Goal: Obtain resource: Download file/media

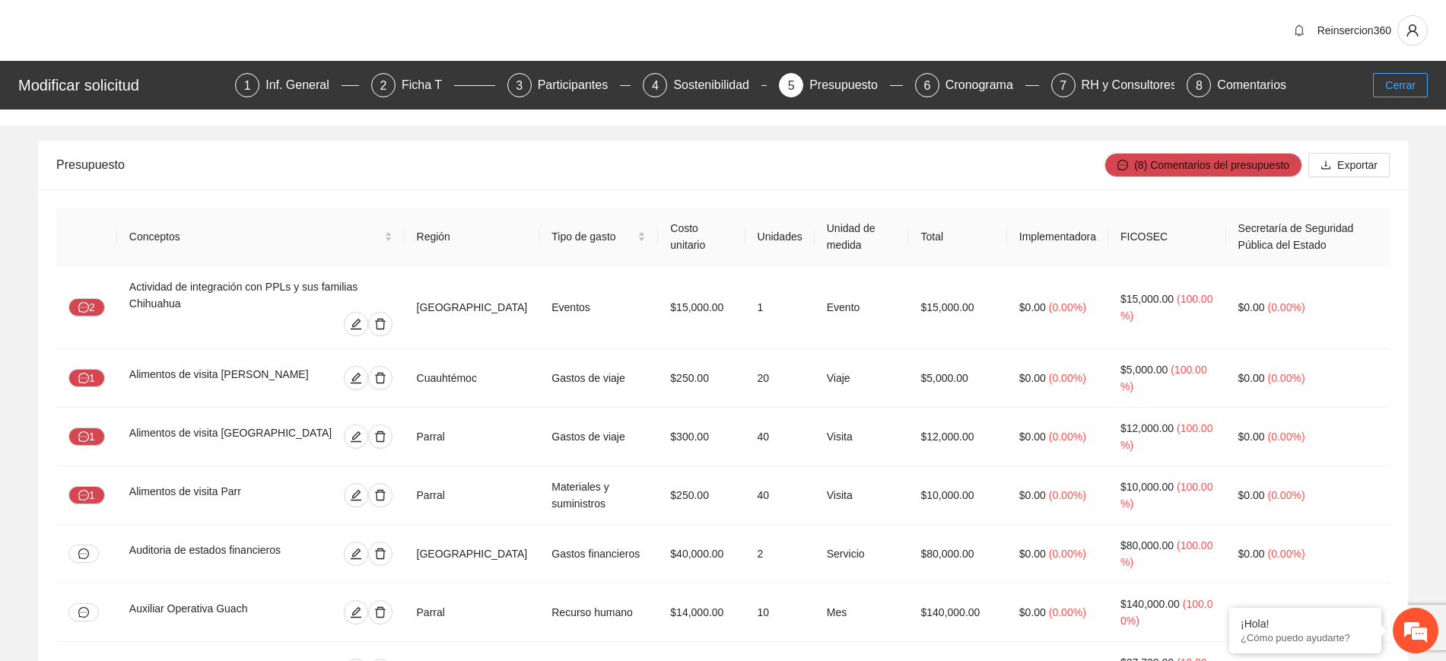
click at [1386, 88] on span "Cerrar" at bounding box center [1400, 85] width 30 height 17
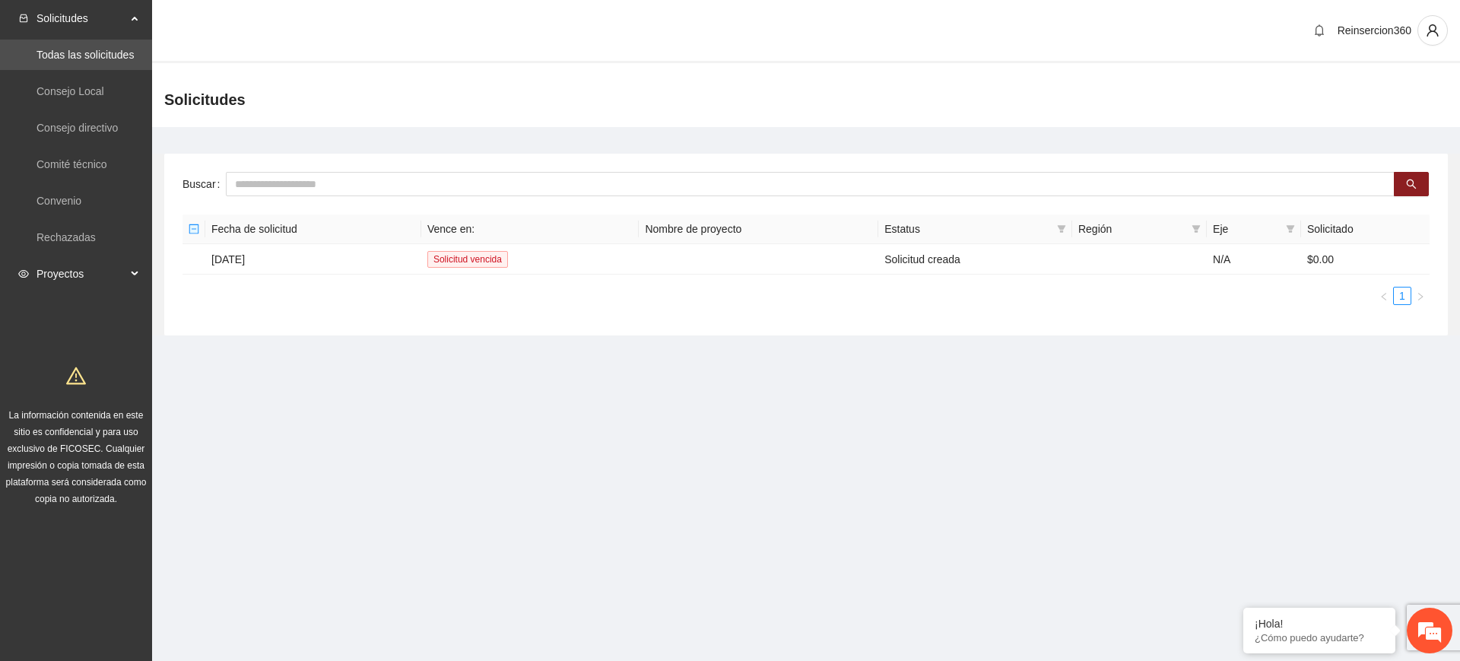
click at [89, 265] on span "Proyectos" at bounding box center [82, 274] width 90 height 30
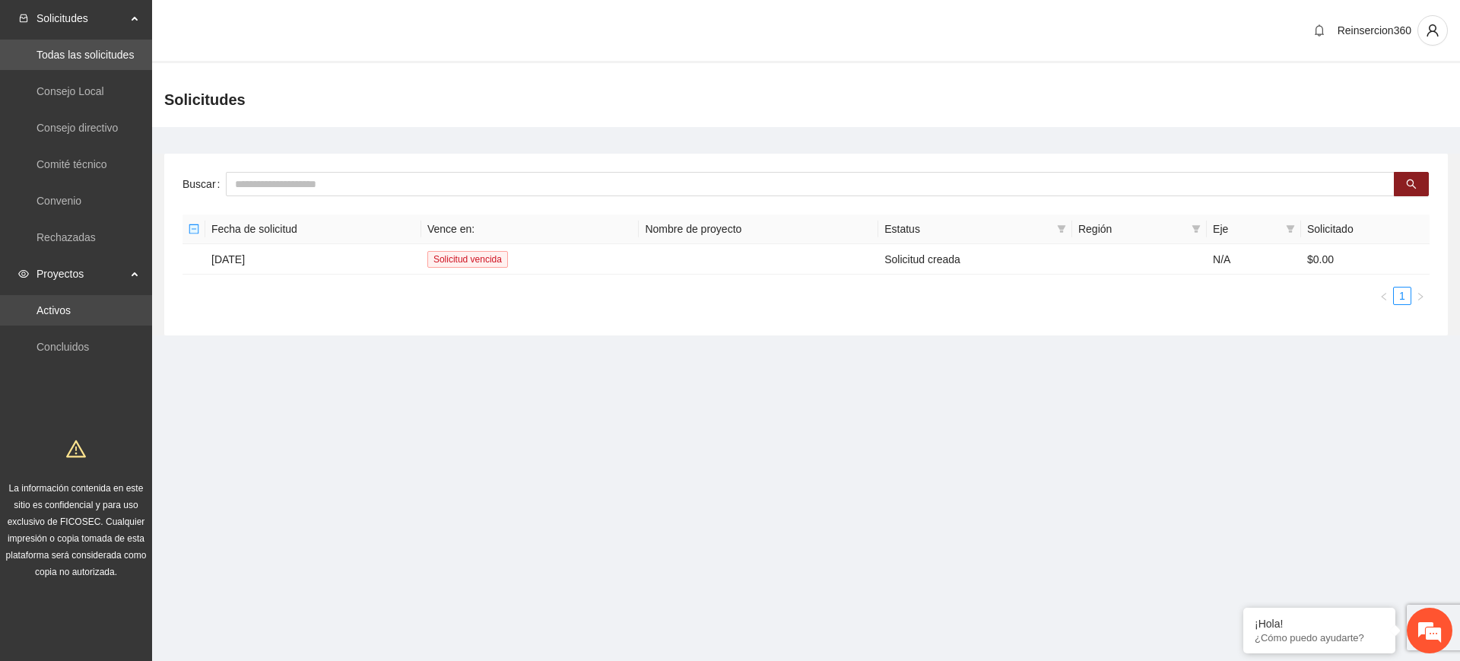
click at [71, 312] on link "Activos" at bounding box center [54, 310] width 34 height 12
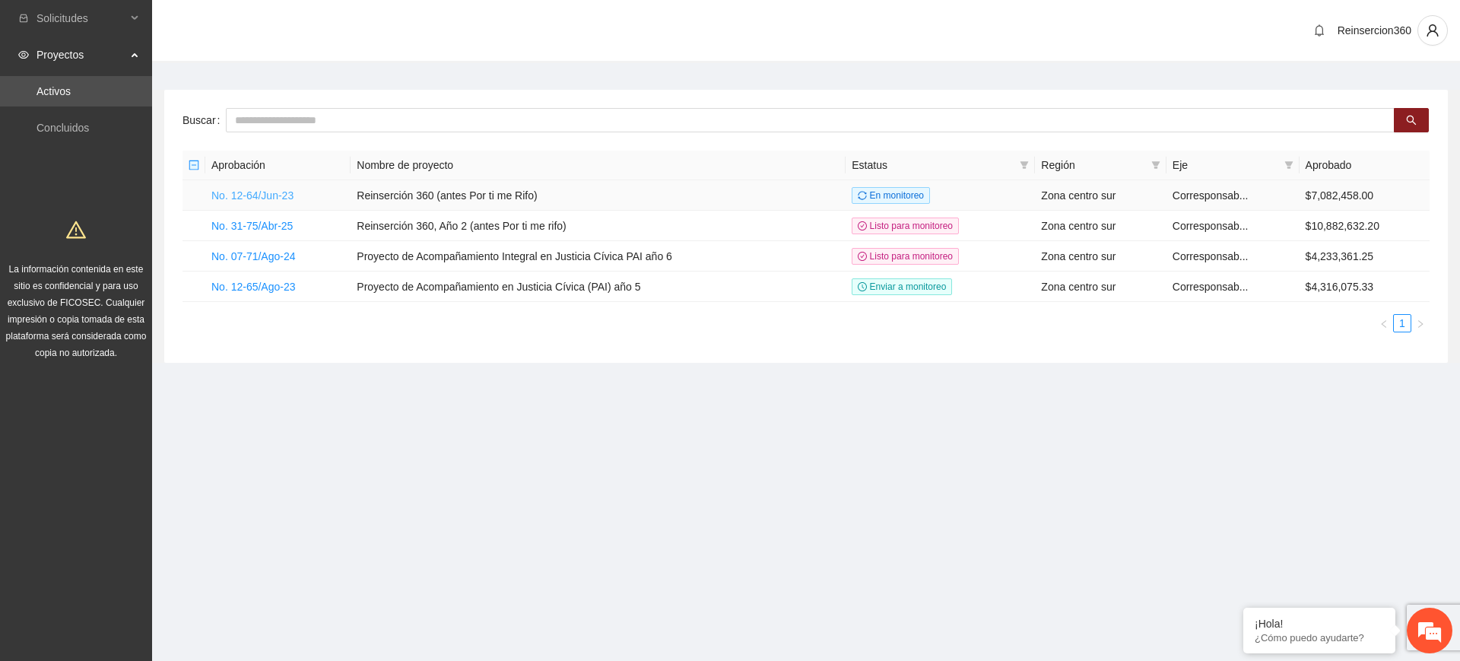
click at [268, 196] on link "No. 12-64/Jun-23" at bounding box center [252, 195] width 82 height 12
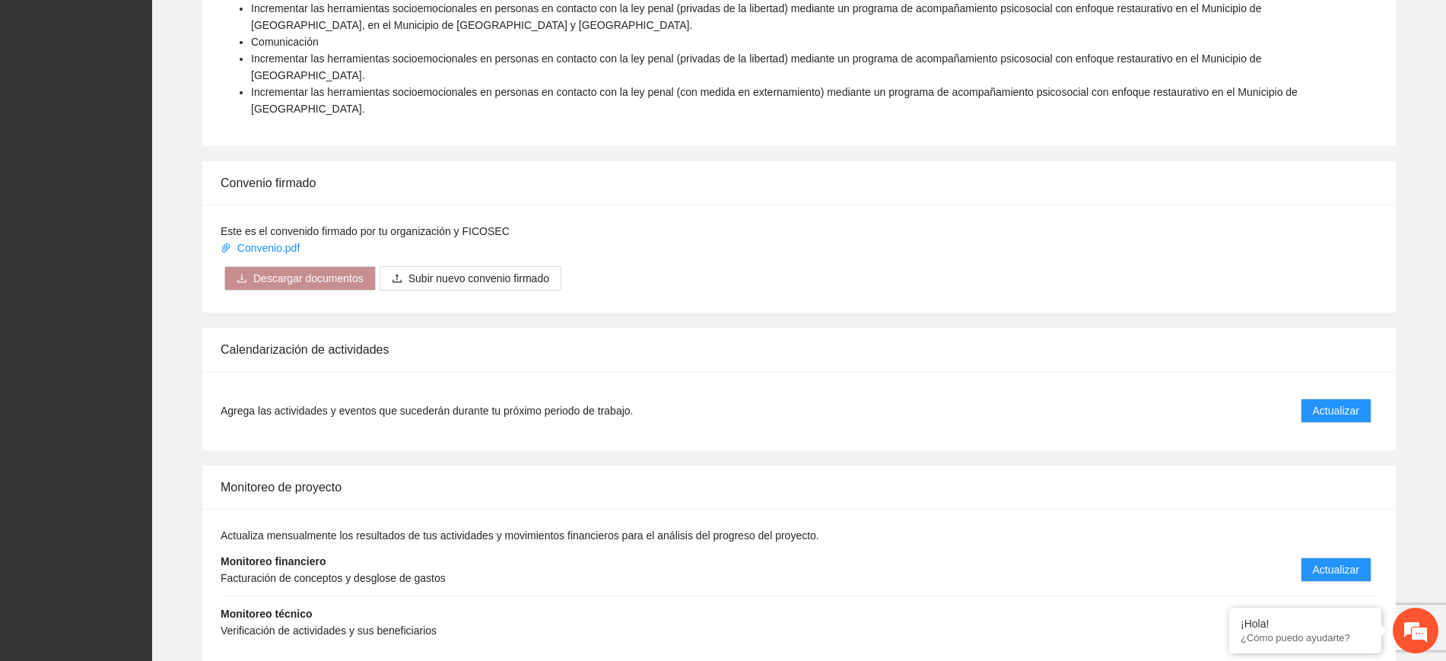
scroll to position [1394, 0]
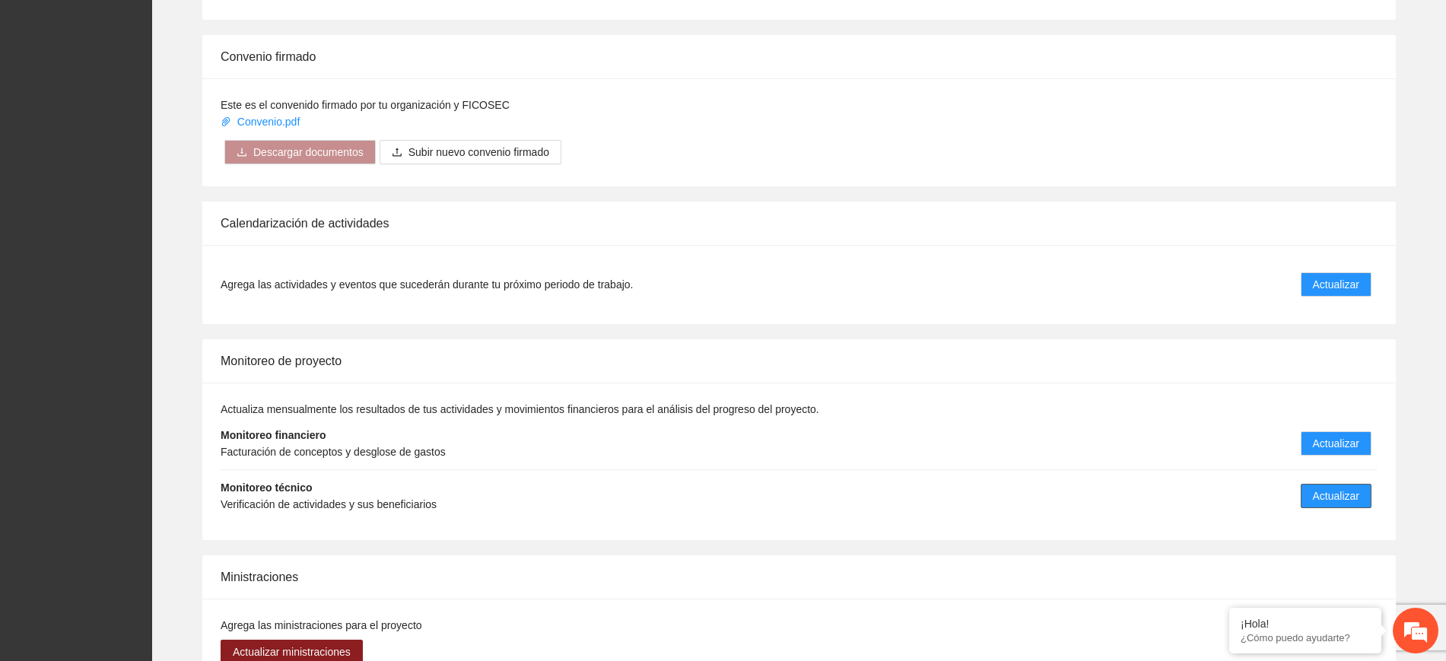
click at [1335, 488] on span "Actualizar" at bounding box center [1336, 496] width 46 height 17
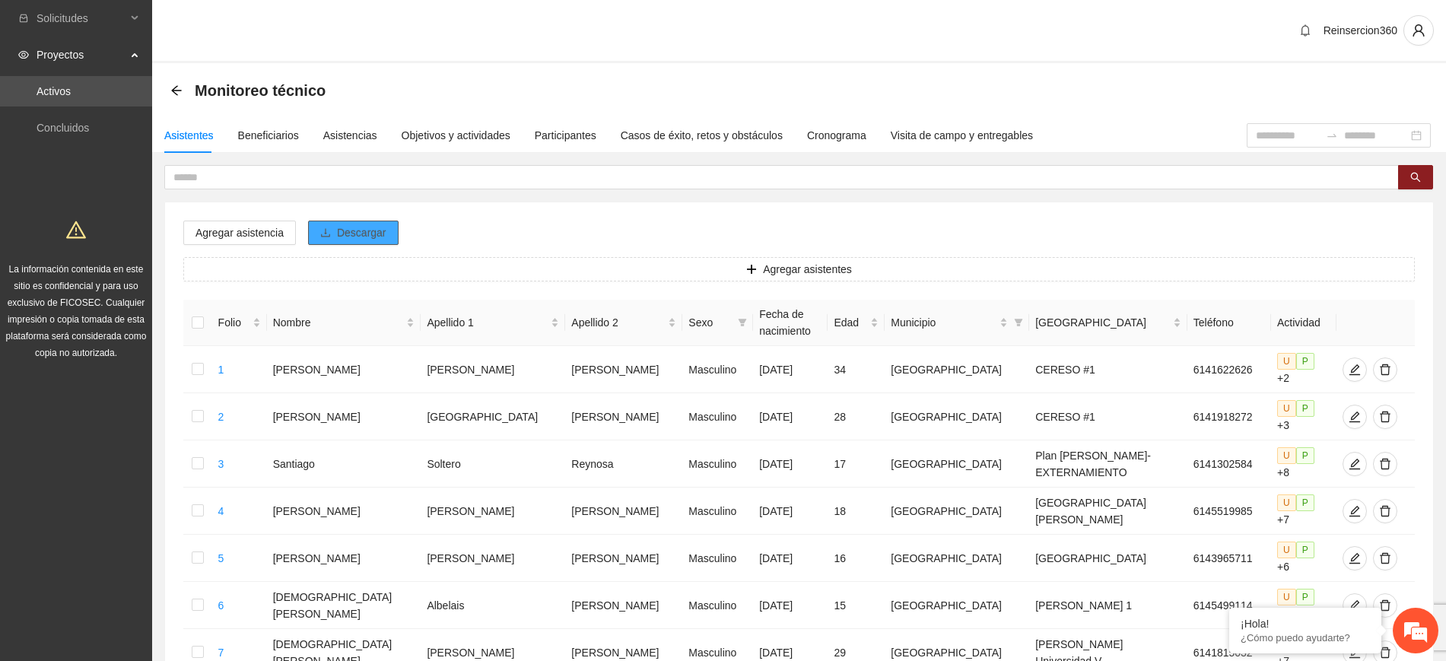
click at [375, 233] on span "Descargar" at bounding box center [361, 232] width 49 height 17
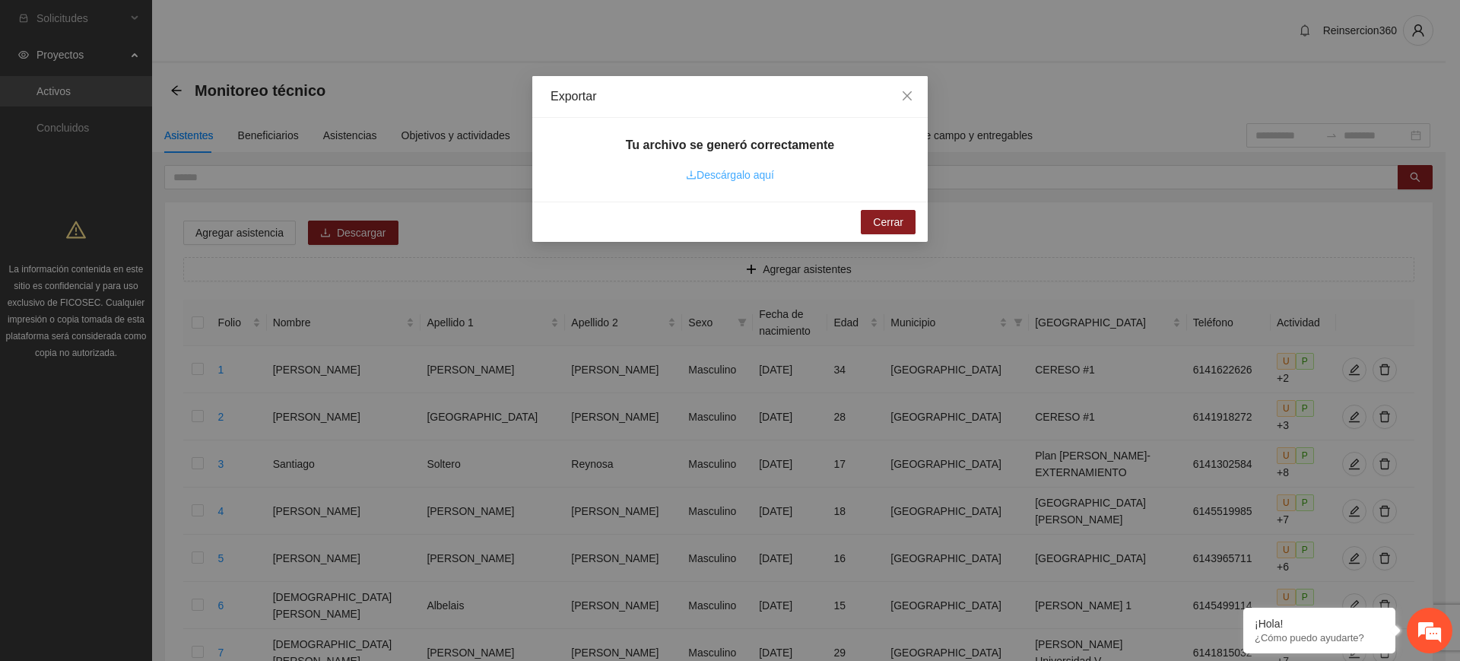
click at [733, 172] on link "Descárgalo aquí" at bounding box center [730, 175] width 88 height 12
